Goal: Information Seeking & Learning: Understand process/instructions

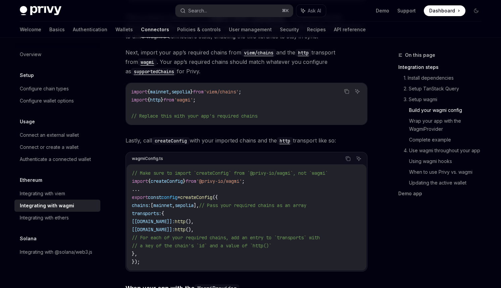
scroll to position [677, 0]
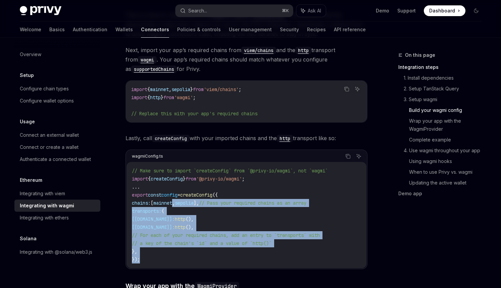
drag, startPoint x: 188, startPoint y: 251, endPoint x: 183, endPoint y: 199, distance: 52.0
click at [183, 199] on code "// Make sure to import `createConfig` from `@privy-io/wagmi`, not `wagmi` impor…" at bounding box center [246, 215] width 229 height 97
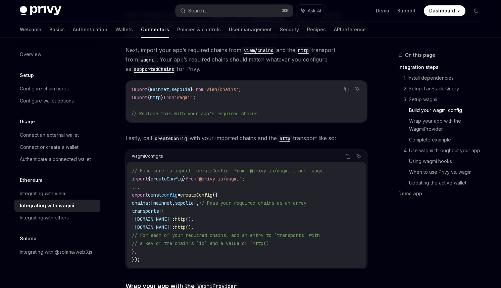
click at [191, 203] on code "// Make sure to import `createConfig` from `@privy-io/wagmi`, not `wagmi` impor…" at bounding box center [246, 215] width 229 height 97
click at [178, 176] on span "createConfig" at bounding box center [167, 179] width 32 height 6
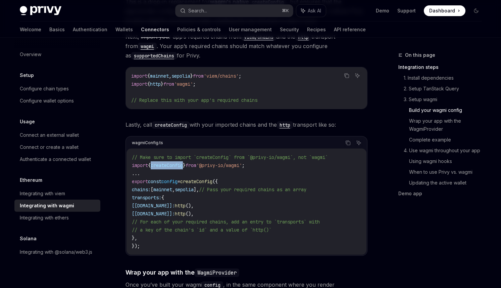
scroll to position [695, 0]
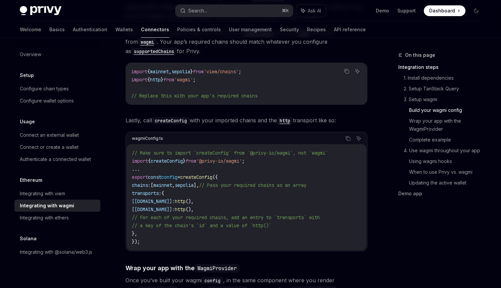
click at [207, 174] on span "createConfig" at bounding box center [196, 177] width 32 height 6
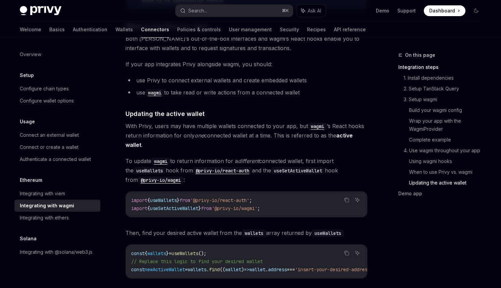
scroll to position [1711, 0]
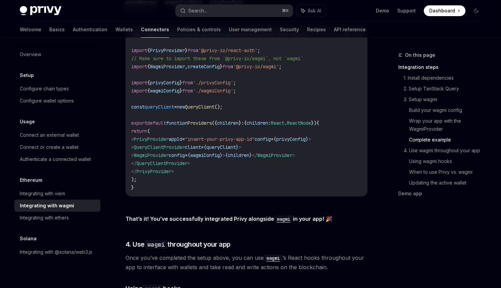
scroll to position [1281, 0]
click at [53, 199] on link "Integrating with viem" at bounding box center [57, 193] width 86 height 12
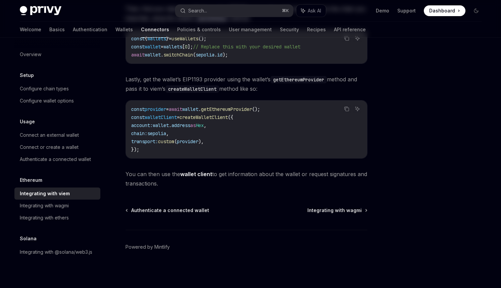
type textarea "*"
